Goal: Task Accomplishment & Management: Manage account settings

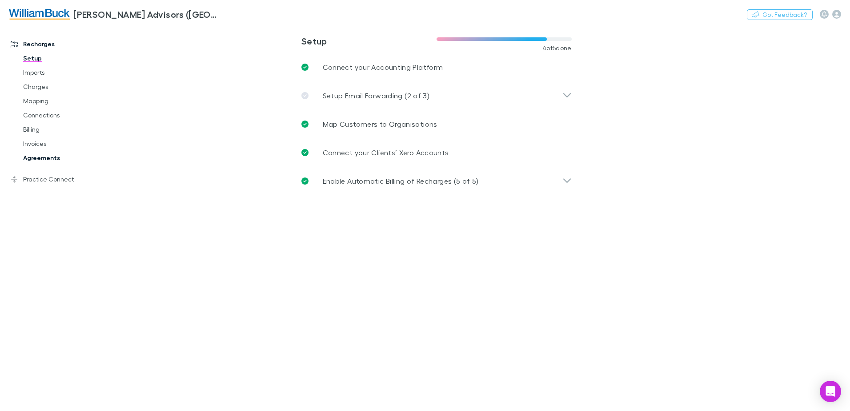
click at [32, 161] on link "Agreements" at bounding box center [67, 158] width 106 height 14
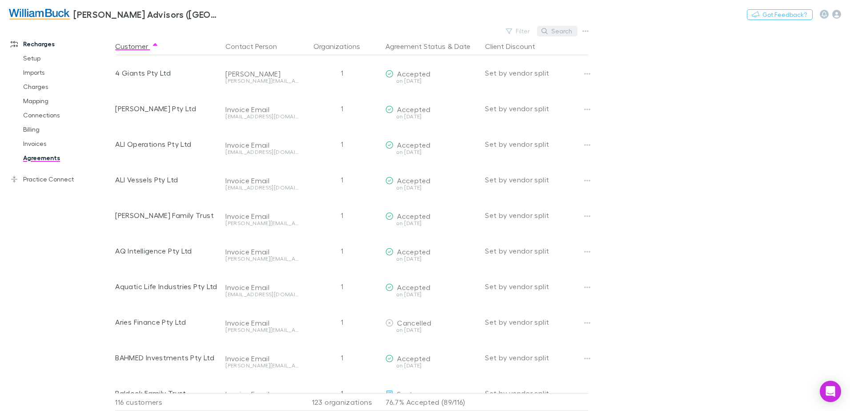
click at [566, 32] on button "Search" at bounding box center [557, 31] width 40 height 11
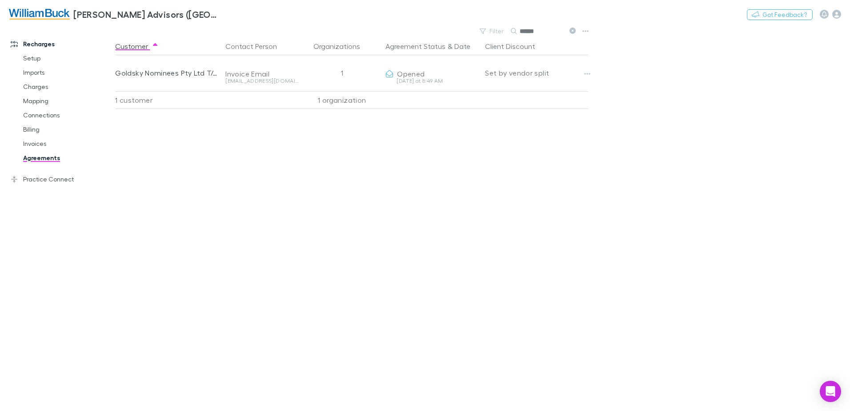
type input "******"
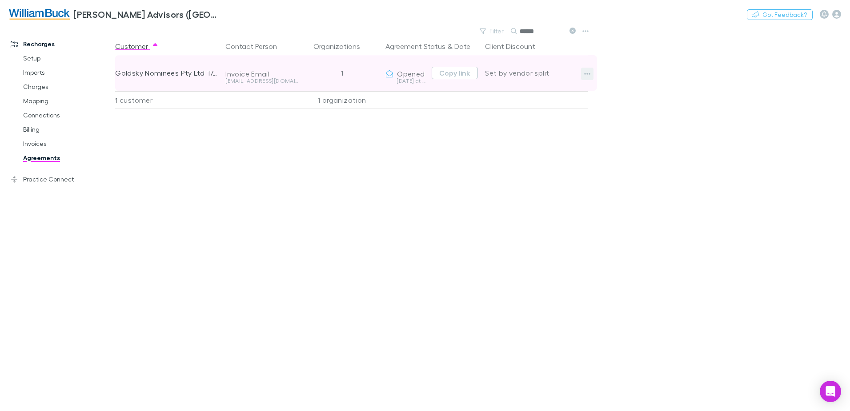
click at [585, 73] on icon "button" at bounding box center [587, 73] width 6 height 7
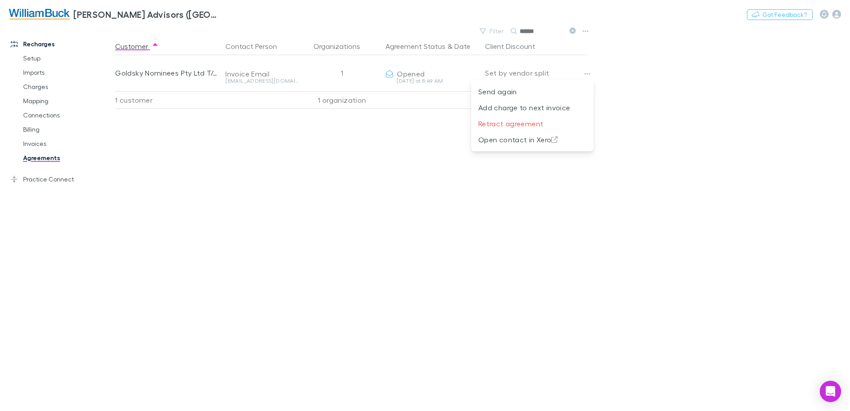
click at [420, 144] on div at bounding box center [425, 205] width 850 height 411
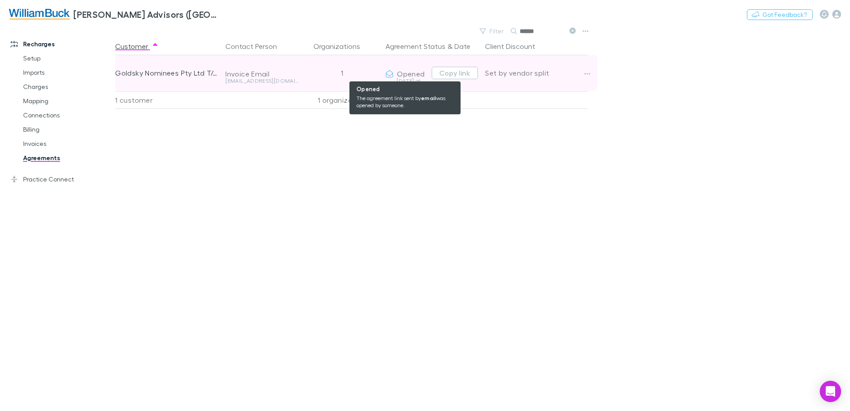
click at [414, 75] on span "Opened" at bounding box center [411, 73] width 28 height 8
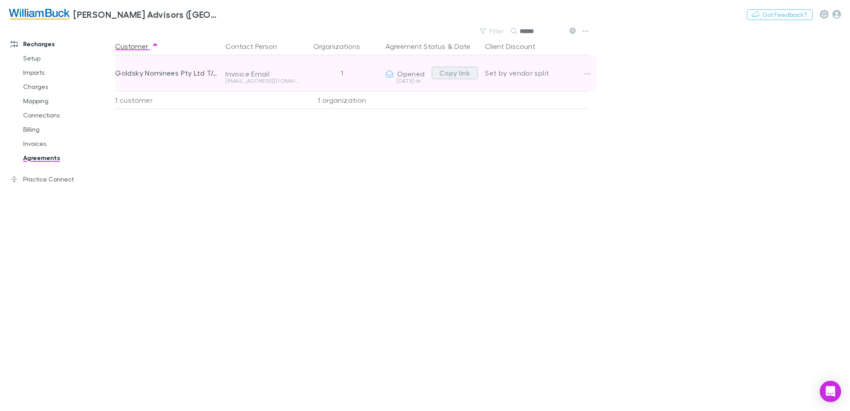
click at [454, 75] on button "Copy link" at bounding box center [455, 73] width 46 height 12
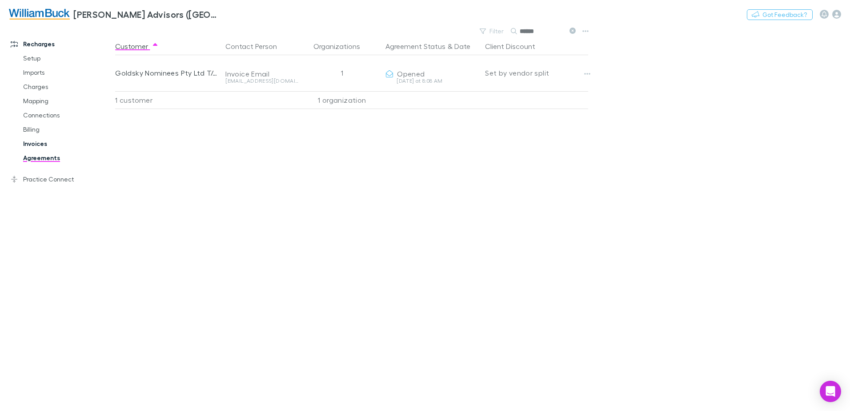
click at [33, 144] on link "Invoices" at bounding box center [67, 143] width 106 height 14
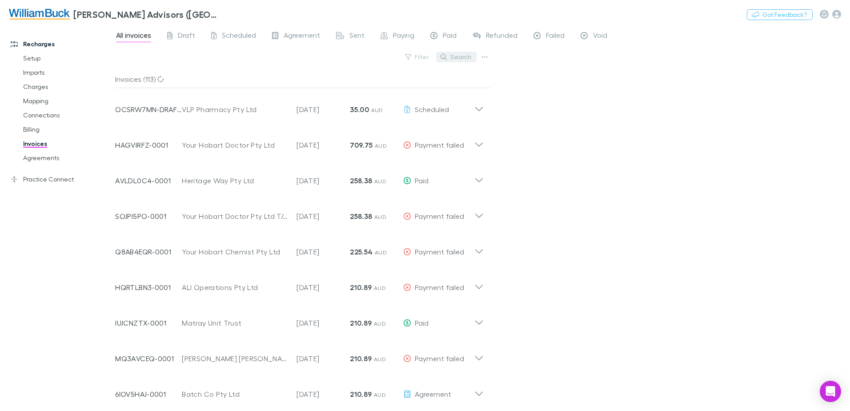
click at [454, 56] on button "Search" at bounding box center [456, 57] width 40 height 11
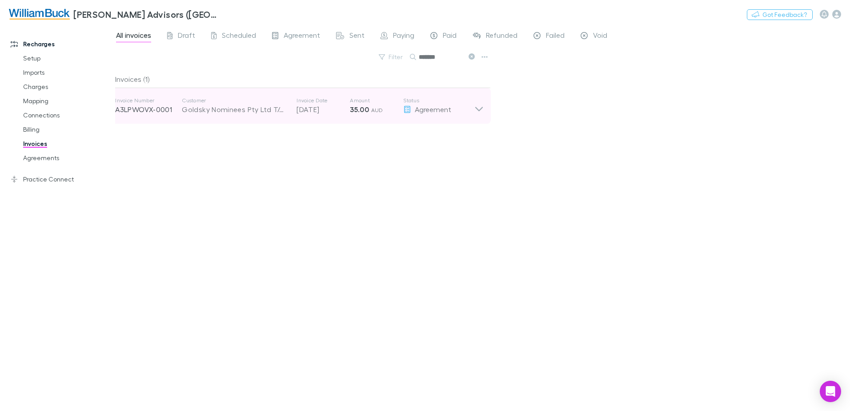
click at [480, 106] on icon at bounding box center [478, 106] width 9 height 18
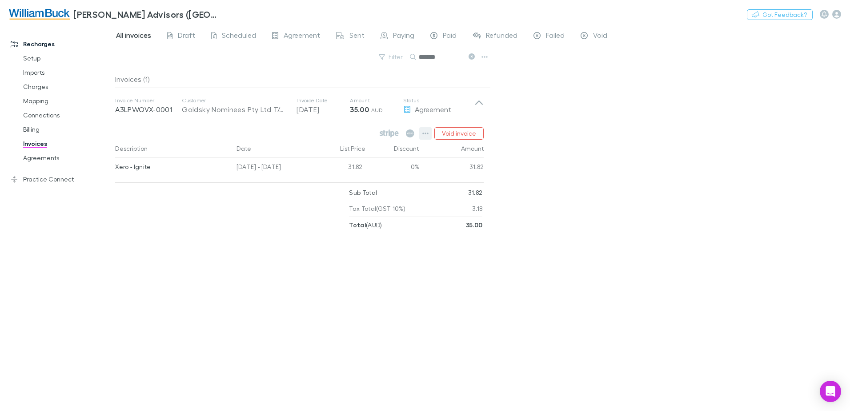
click at [425, 133] on icon "button" at bounding box center [425, 133] width 6 height 7
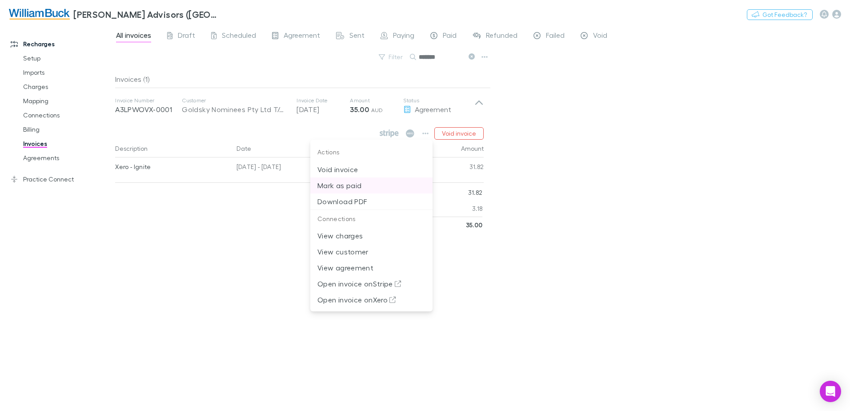
click at [344, 186] on p "Mark as paid" at bounding box center [371, 185] width 108 height 11
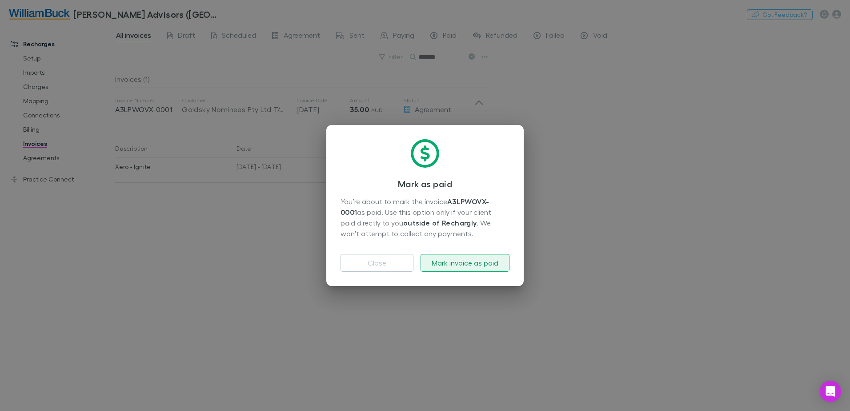
click at [475, 264] on button "Mark invoice as paid" at bounding box center [464, 263] width 89 height 18
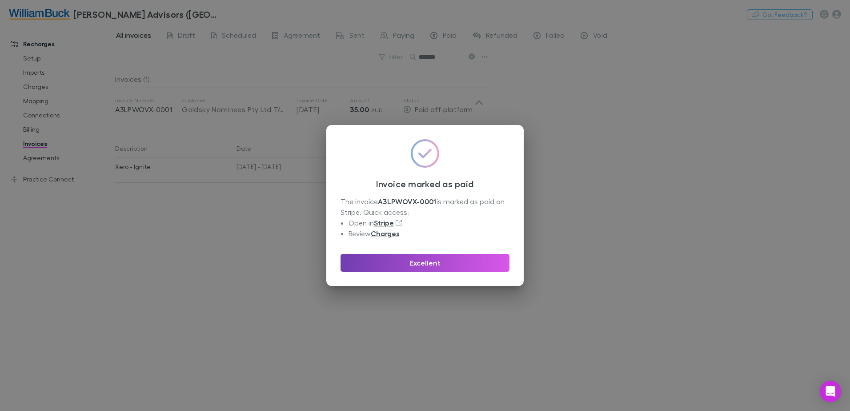
click at [424, 266] on button "Excellent" at bounding box center [424, 263] width 169 height 18
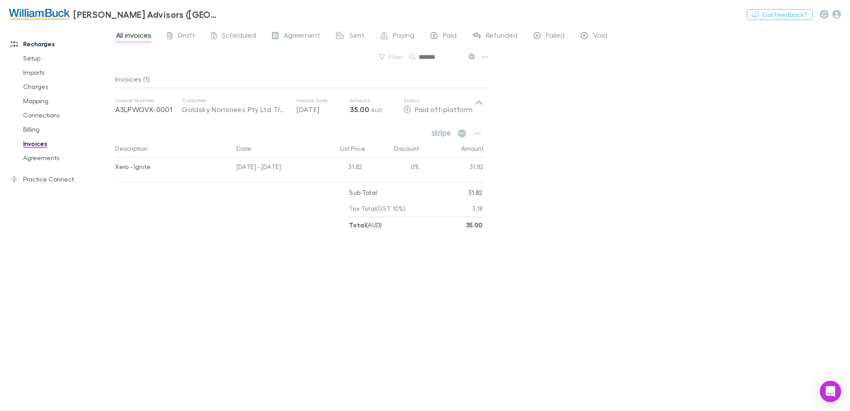
click at [451, 59] on input "*******" at bounding box center [441, 57] width 44 height 12
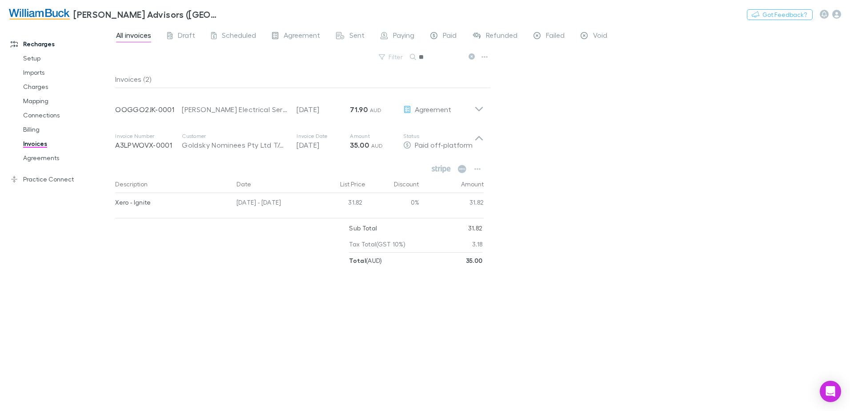
type input "*"
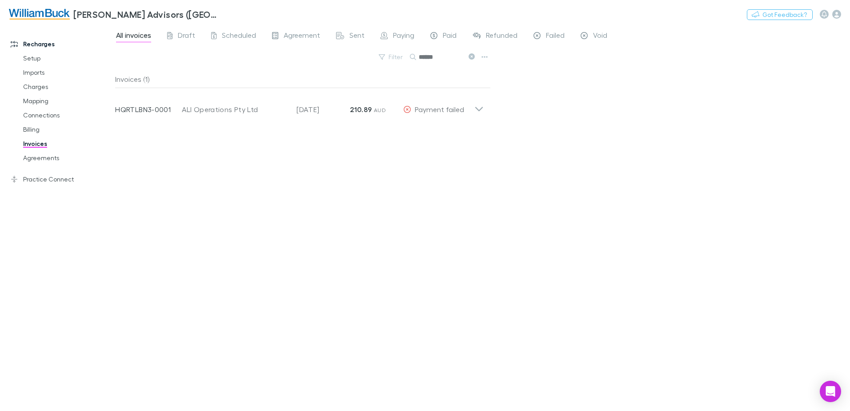
type input "******"
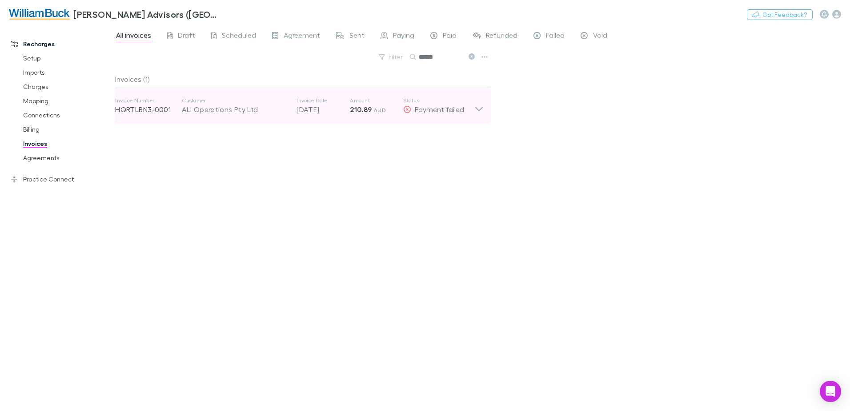
click at [216, 108] on div "ALI Operations Pty Ltd" at bounding box center [235, 109] width 106 height 11
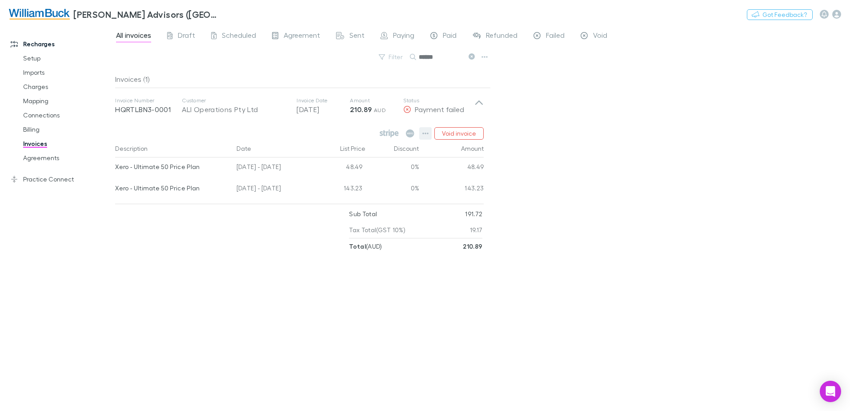
click at [427, 133] on icon "button" at bounding box center [425, 133] width 6 height 7
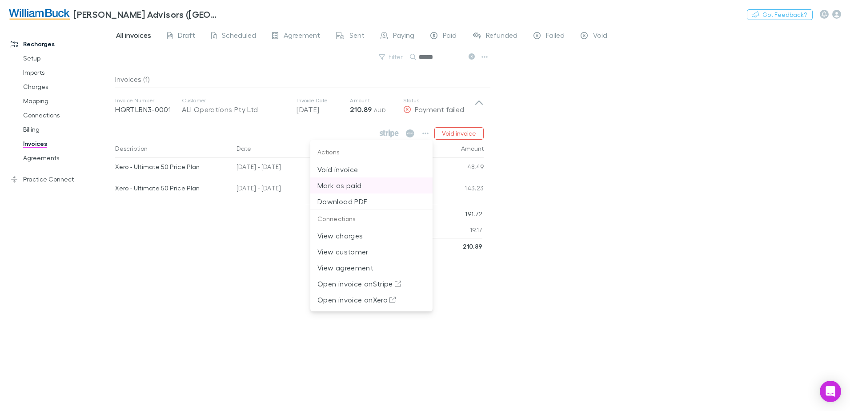
click at [352, 186] on p "Mark as paid" at bounding box center [371, 185] width 108 height 11
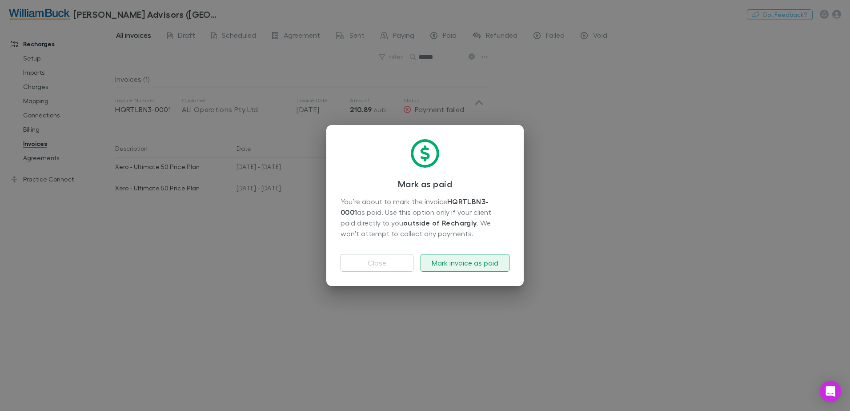
click at [473, 264] on button "Mark invoice as paid" at bounding box center [464, 263] width 89 height 18
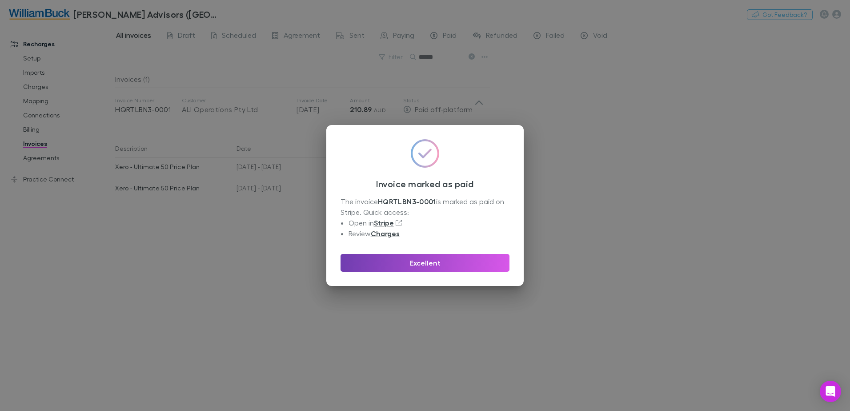
click at [432, 264] on button "Excellent" at bounding box center [424, 263] width 169 height 18
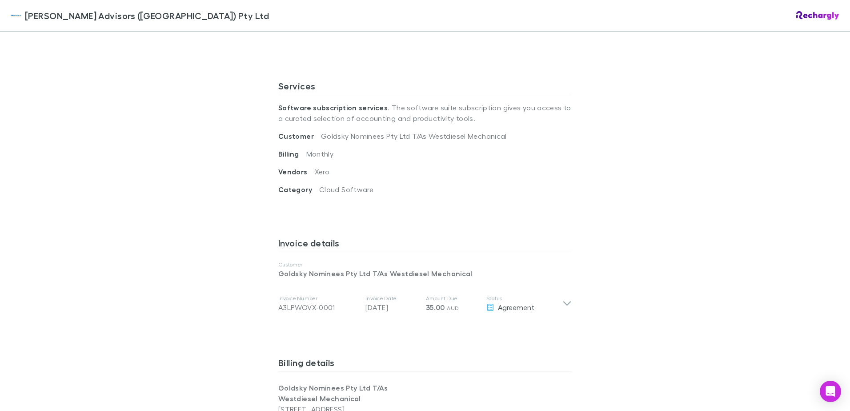
scroll to position [311, 0]
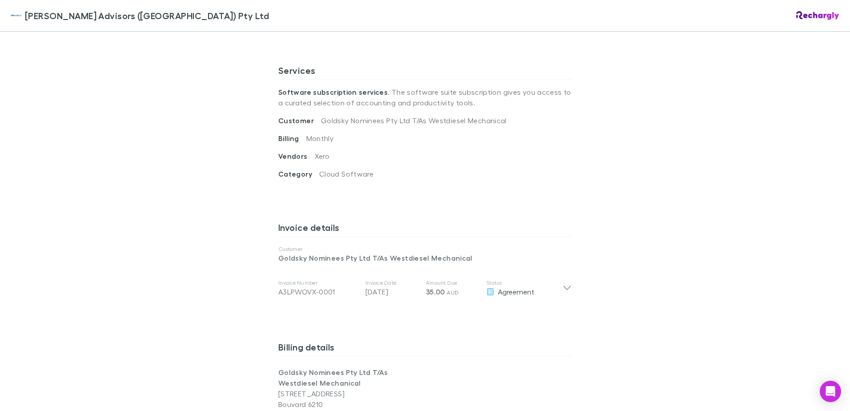
click at [309, 222] on h3 "Invoice details" at bounding box center [424, 229] width 293 height 14
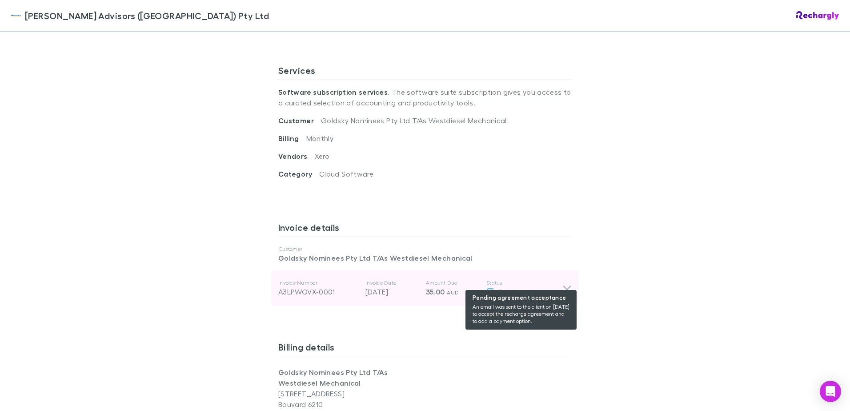
click at [558, 286] on div "Agreement" at bounding box center [524, 291] width 76 height 11
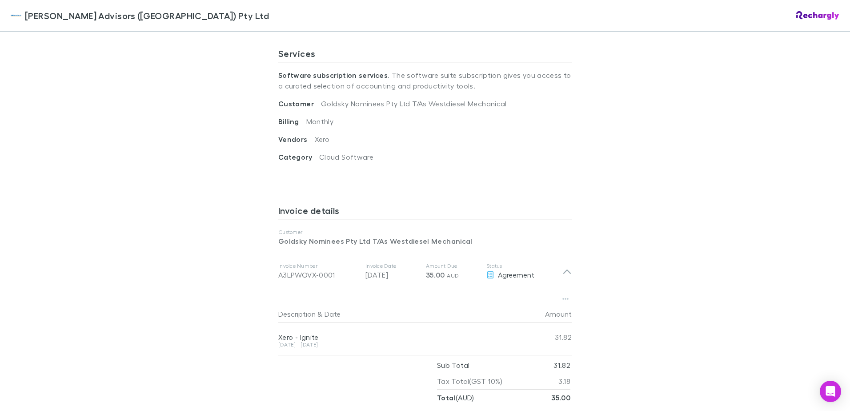
scroll to position [356, 0]
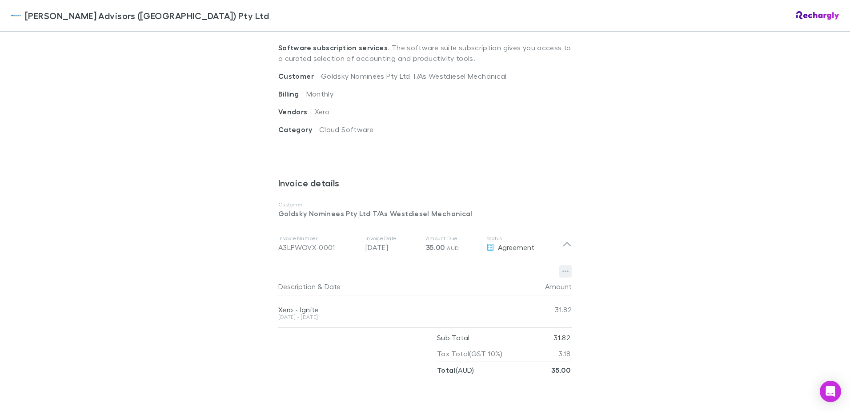
click at [562, 271] on icon "button" at bounding box center [565, 272] width 6 height 2
click at [644, 300] on div at bounding box center [425, 205] width 850 height 411
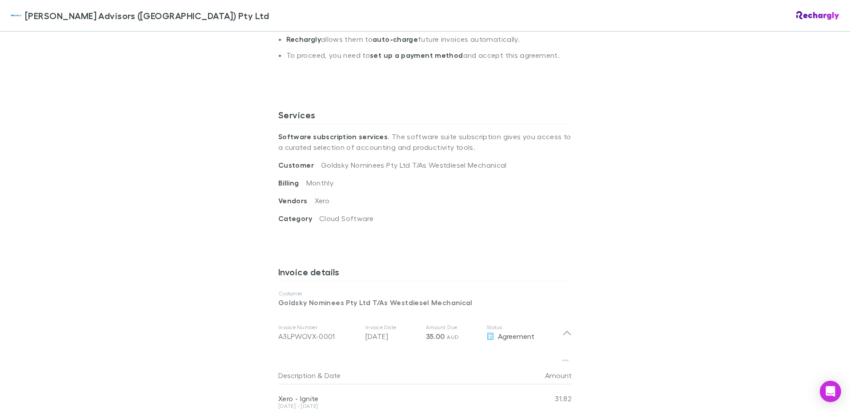
scroll to position [89, 0]
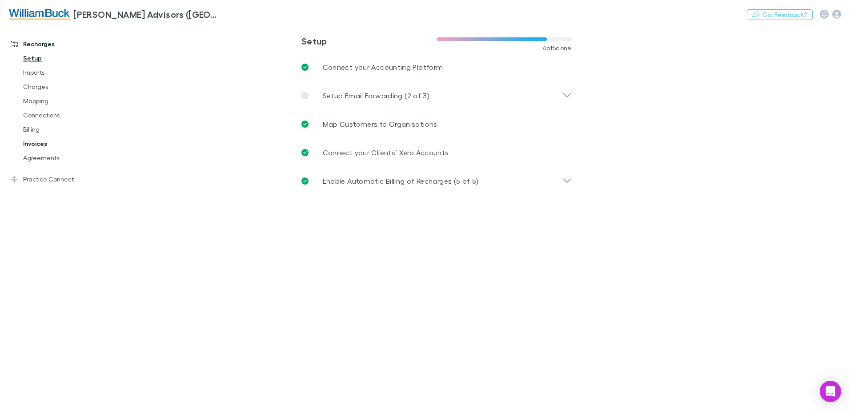
click at [41, 144] on link "Invoices" at bounding box center [67, 143] width 106 height 14
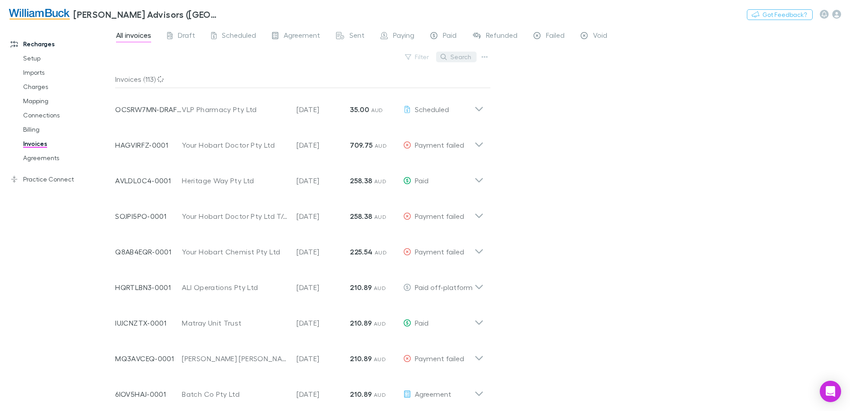
click at [455, 56] on button "Search" at bounding box center [456, 57] width 40 height 11
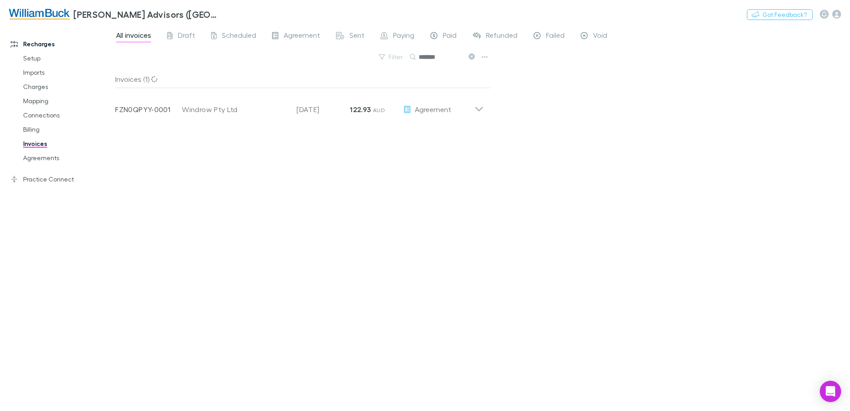
type input "*******"
click at [40, 159] on link "Agreements" at bounding box center [67, 158] width 106 height 14
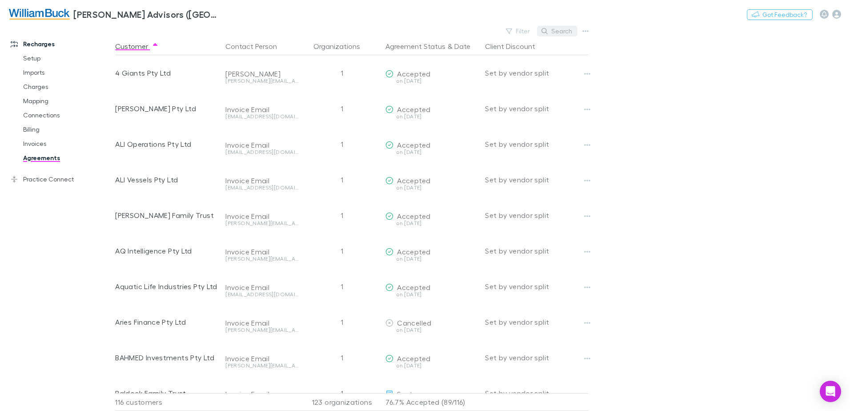
click at [563, 29] on button "Search" at bounding box center [557, 31] width 40 height 11
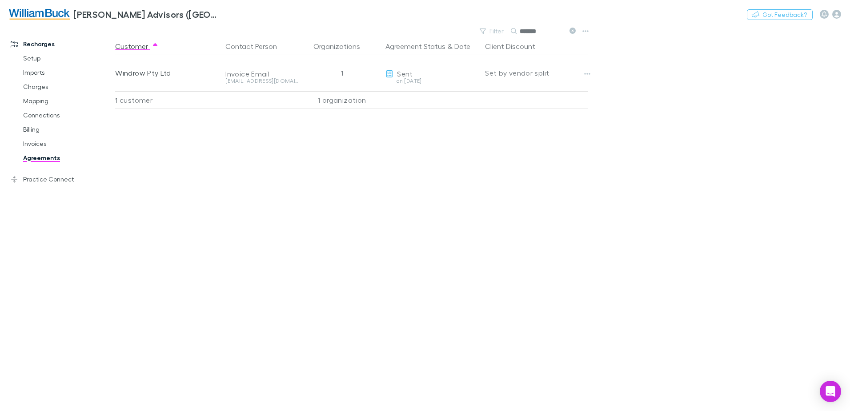
type input "*******"
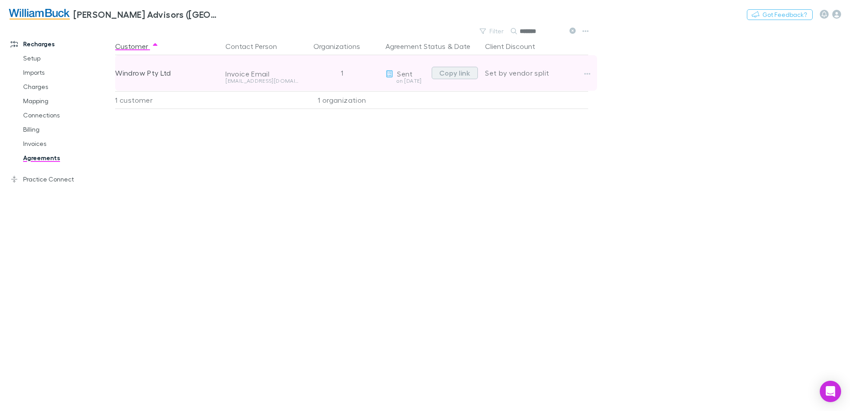
click at [462, 73] on button "Copy link" at bounding box center [455, 73] width 46 height 12
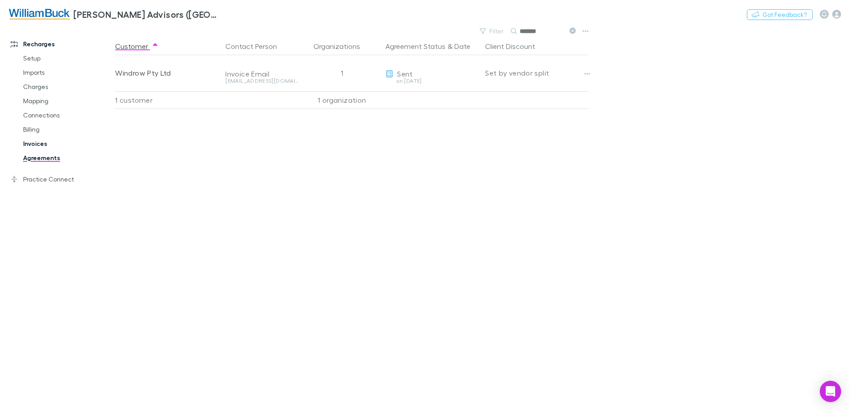
click at [32, 144] on link "Invoices" at bounding box center [67, 143] width 106 height 14
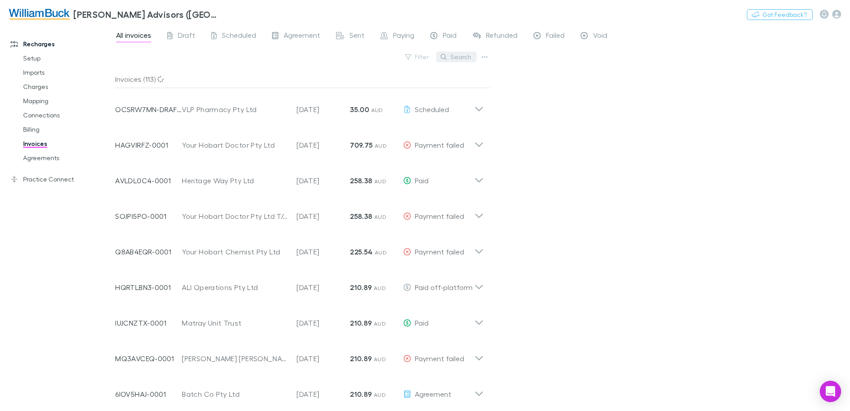
click at [458, 57] on button "Search" at bounding box center [456, 57] width 40 height 11
click at [442, 56] on input "text" at bounding box center [441, 57] width 44 height 12
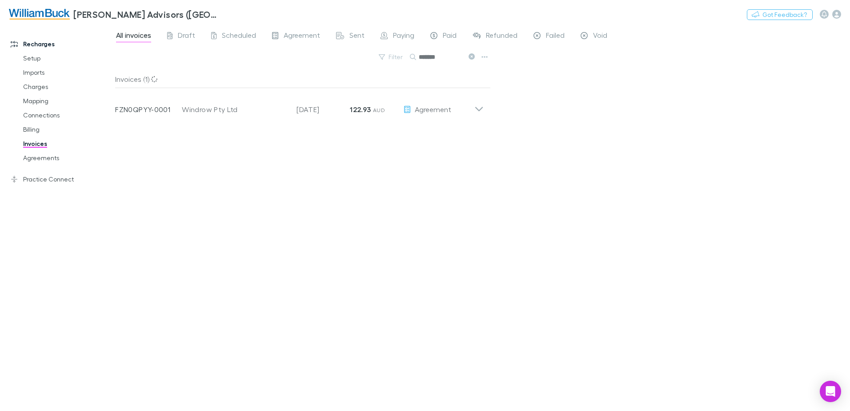
type input "*******"
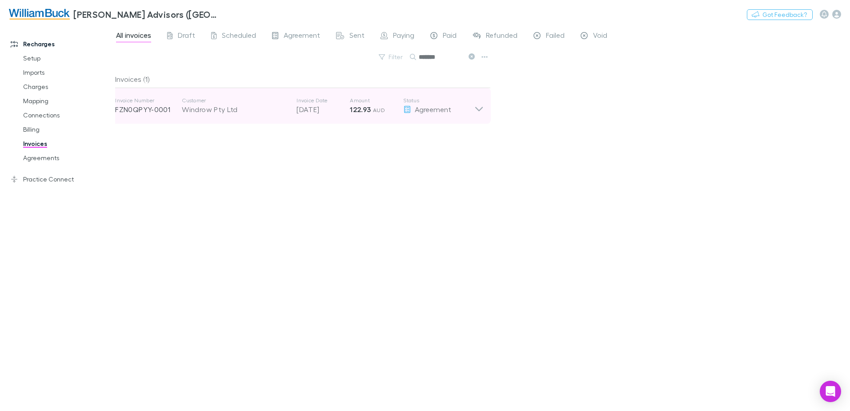
click at [215, 109] on div "Windrow Pty Ltd" at bounding box center [235, 109] width 106 height 11
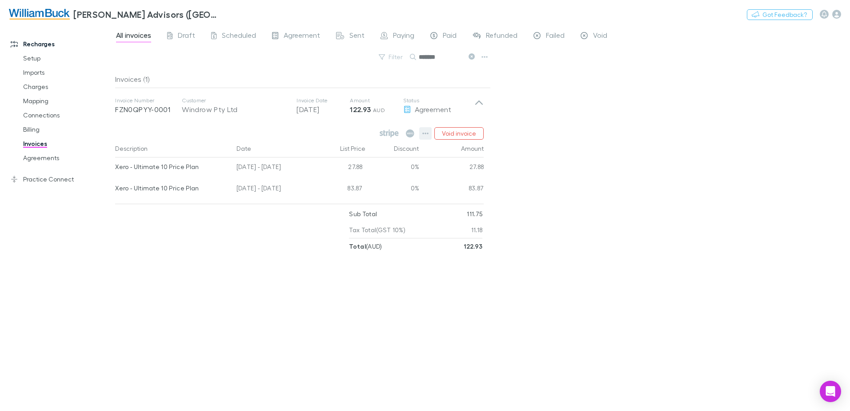
click at [426, 133] on icon "button" at bounding box center [426, 133] width 6 height 2
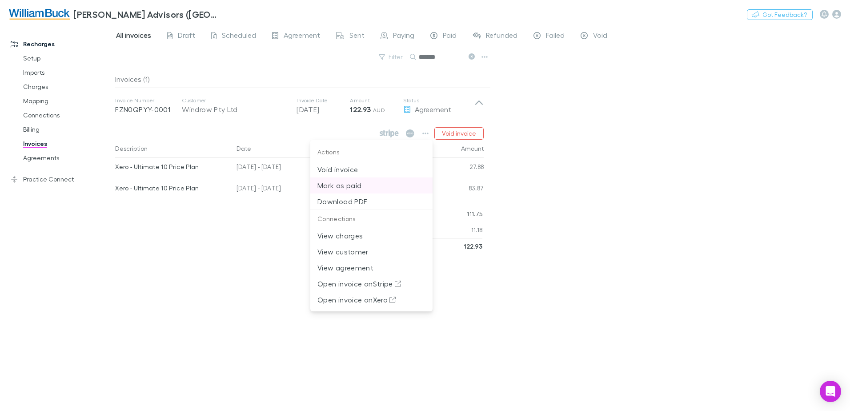
click at [349, 187] on p "Mark as paid" at bounding box center [371, 185] width 108 height 11
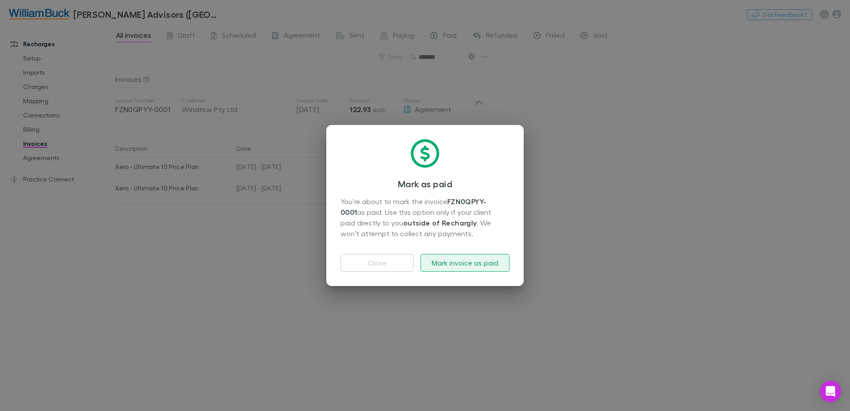
click at [482, 264] on button "Mark invoice as paid" at bounding box center [464, 263] width 89 height 18
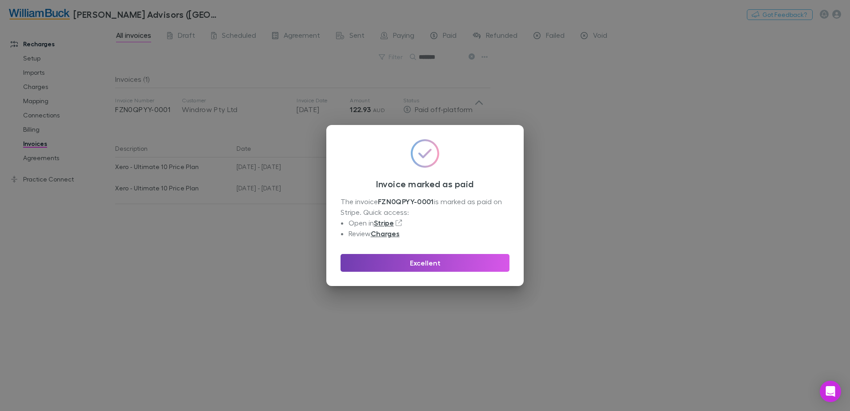
click at [428, 265] on button "Excellent" at bounding box center [424, 263] width 169 height 18
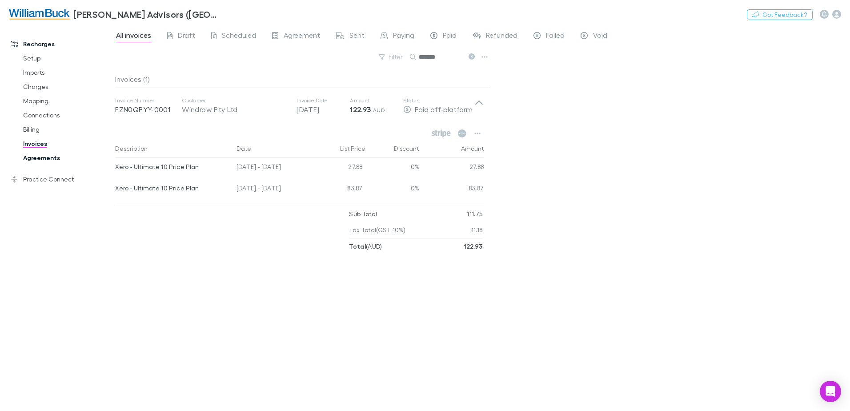
click at [35, 160] on link "Agreements" at bounding box center [67, 158] width 106 height 14
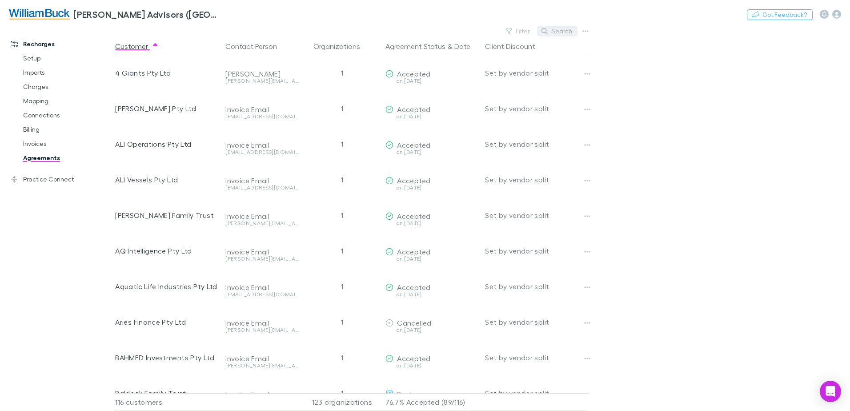
click at [562, 29] on button "Search" at bounding box center [557, 31] width 40 height 11
click at [541, 34] on input "text" at bounding box center [542, 31] width 44 height 12
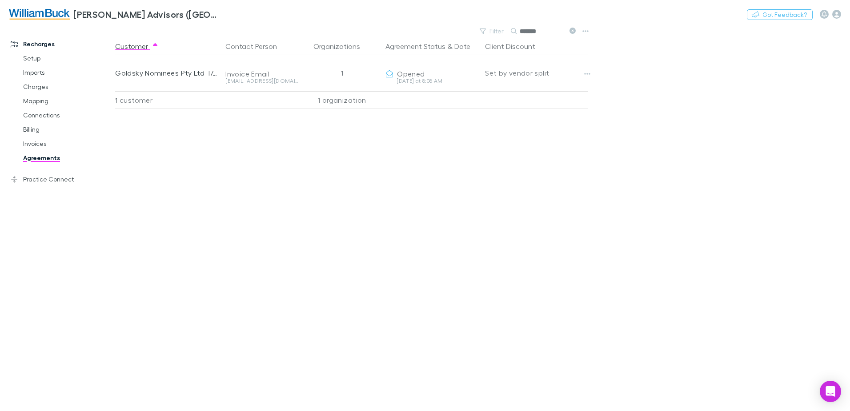
type input "*******"
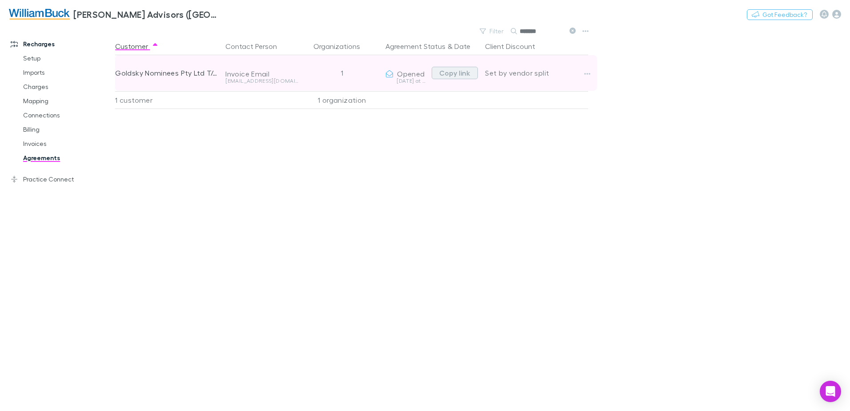
click at [453, 74] on button "Copy link" at bounding box center [455, 73] width 46 height 12
